Goal: Find specific page/section: Find specific page/section

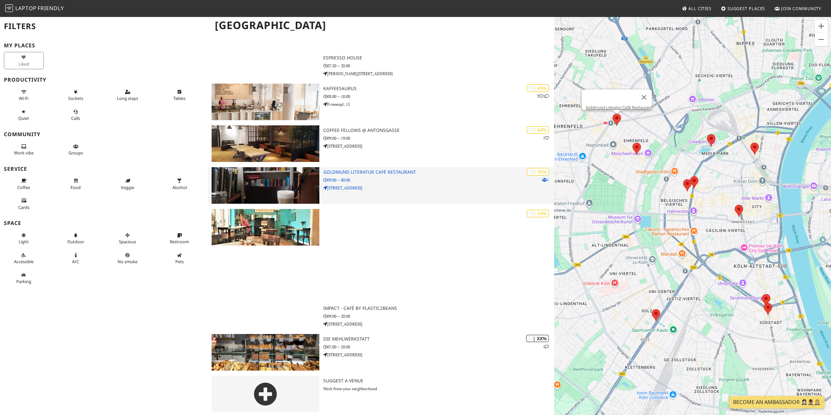
scroll to position [350, 0]
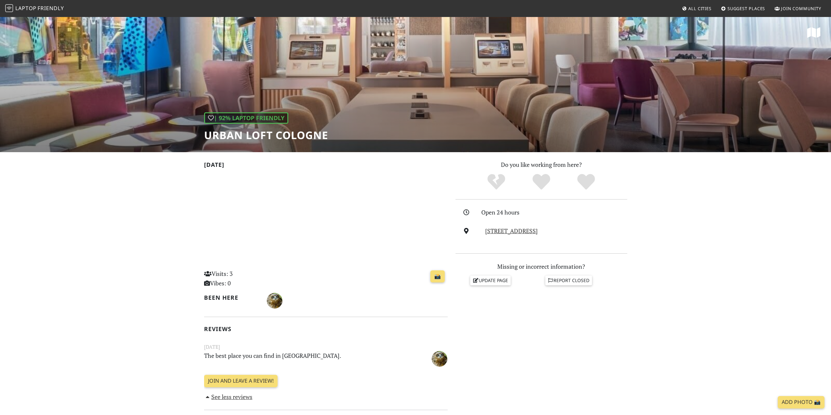
click at [254, 141] on h1 "URBAN LOFT Cologne" at bounding box center [266, 135] width 124 height 12
click at [267, 135] on h1 "URBAN LOFT Cologne" at bounding box center [266, 135] width 124 height 12
drag, startPoint x: 336, startPoint y: 142, endPoint x: 184, endPoint y: 137, distance: 152.3
click at [184, 137] on div "| 92% Laptop Friendly URBAN LOFT Cologne" at bounding box center [415, 84] width 831 height 136
copy h1 "URBAN LOFT Cologne"
